Goal: Navigation & Orientation: Find specific page/section

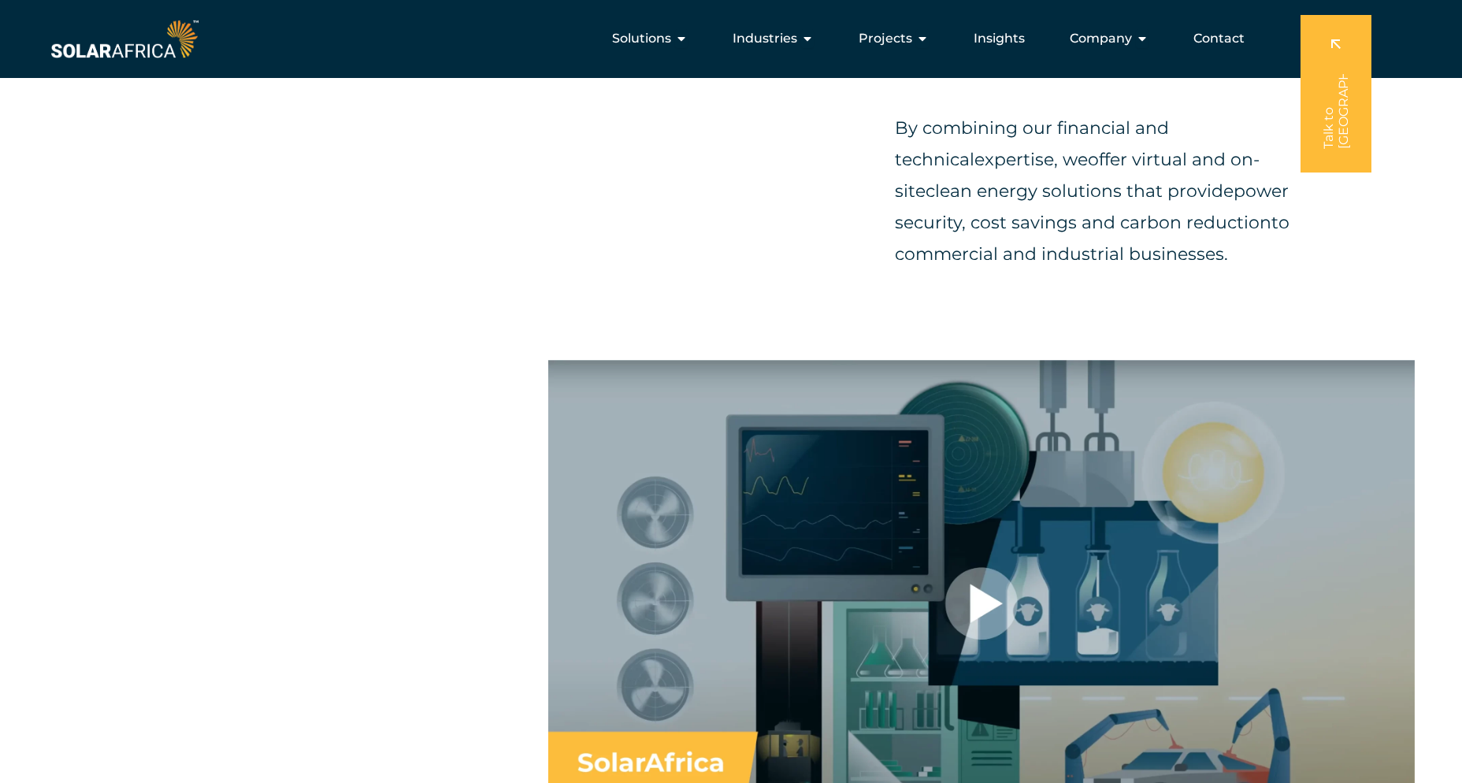
scroll to position [866, 0]
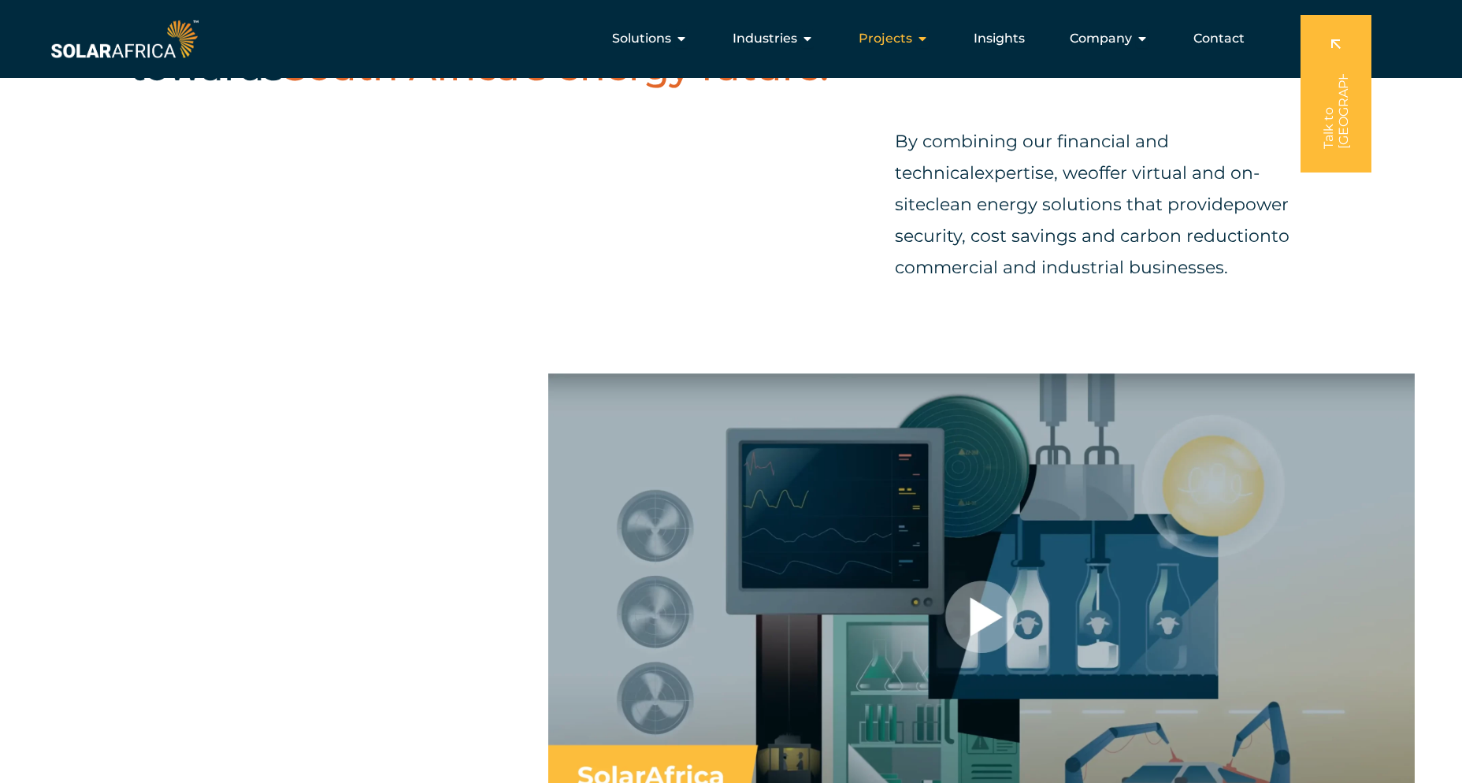
click at [919, 34] on icon "Menu" at bounding box center [922, 38] width 13 height 13
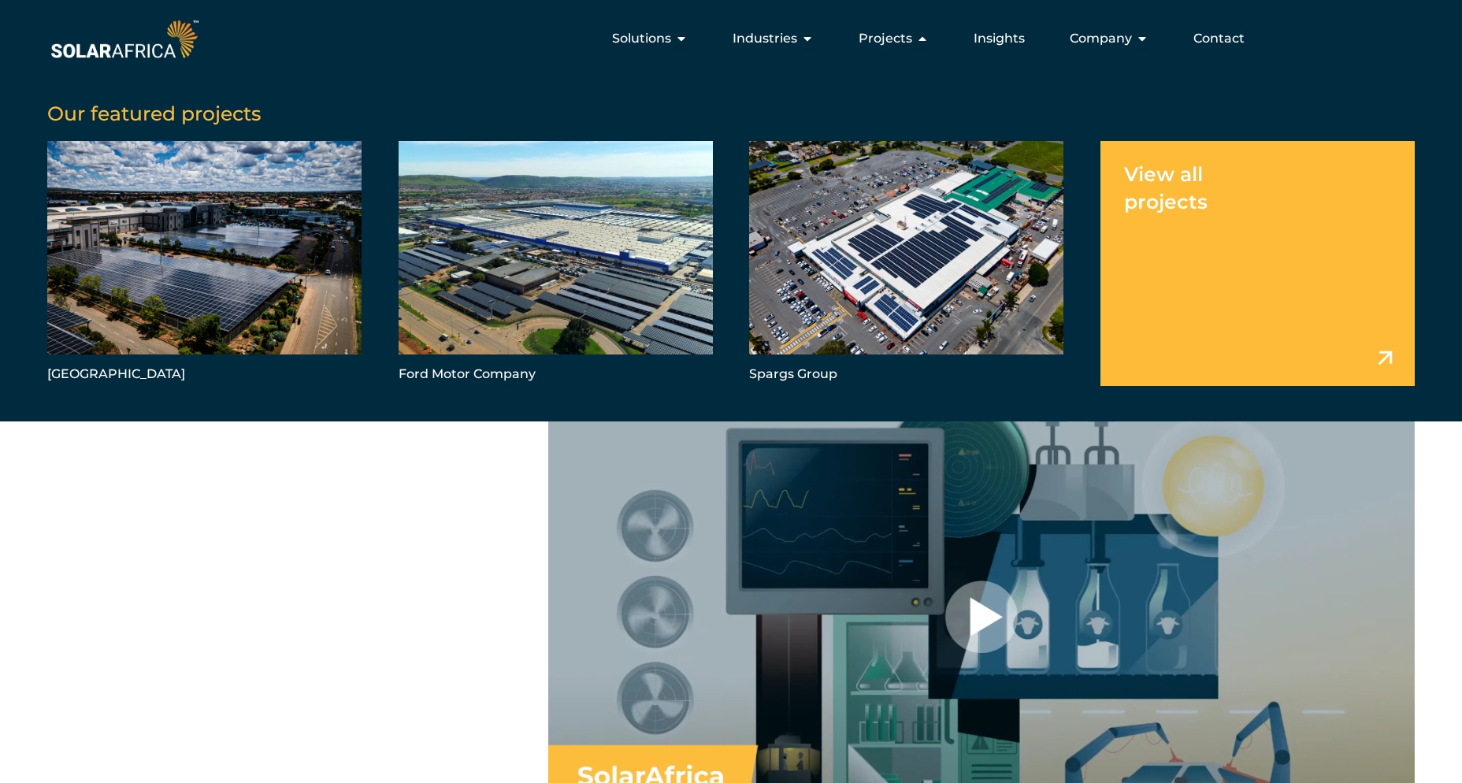
click at [1371, 345] on link "Menu" at bounding box center [1257, 263] width 314 height 245
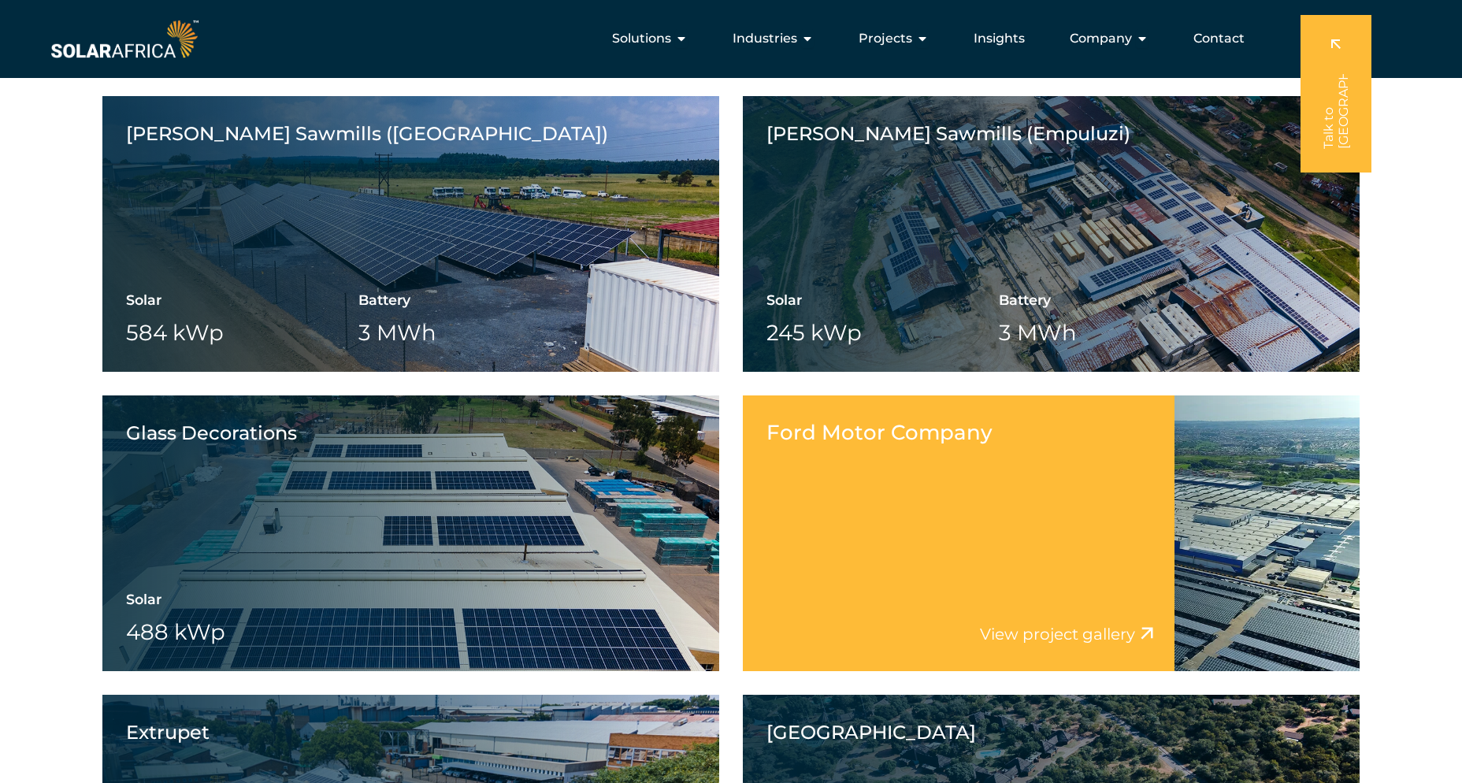
scroll to position [1733, 0]
